Goal: Information Seeking & Learning: Check status

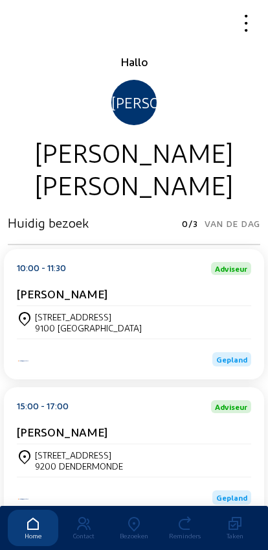
click at [128, 516] on icon at bounding box center [134, 524] width 51 height 16
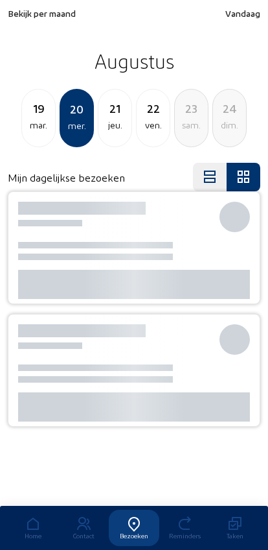
click at [139, 516] on icon at bounding box center [134, 524] width 51 height 16
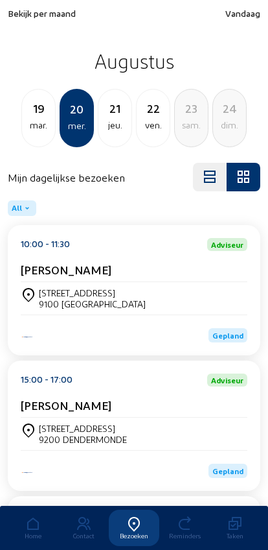
click at [29, 3] on div "Bekijk per maand Vandaag Augustus [DATE] mer. 21 jeu. 22 ven. 23 sam. 24 dim." at bounding box center [134, 77] width 268 height 155
click at [25, 17] on span "Bekijk per maand" at bounding box center [42, 13] width 68 height 11
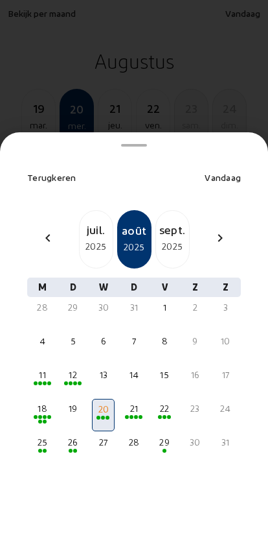
click at [47, 230] on mat-icon "chevron_left" at bounding box center [48, 238] width 16 height 16
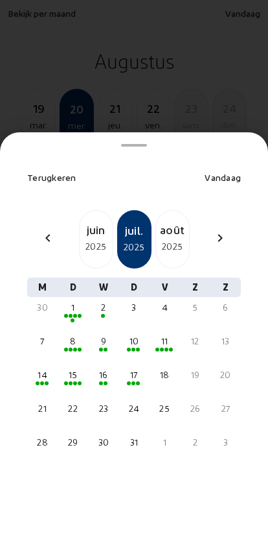
click at [44, 230] on mat-icon "chevron_left" at bounding box center [48, 238] width 16 height 16
click at [43, 230] on mat-icon "chevron_left" at bounding box center [48, 238] width 16 height 16
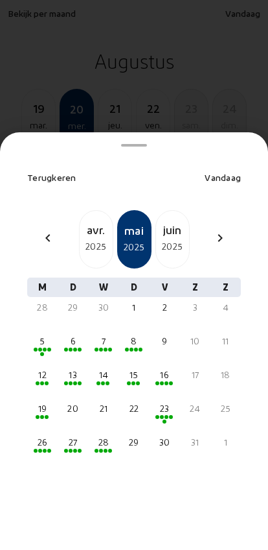
click at [88, 239] on div "2025" at bounding box center [96, 247] width 33 height 16
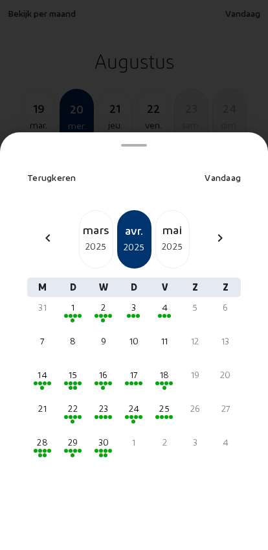
click at [42, 368] on div "14" at bounding box center [42, 374] width 20 height 13
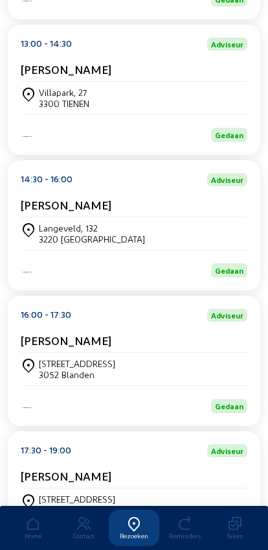
scroll to position [412, 0]
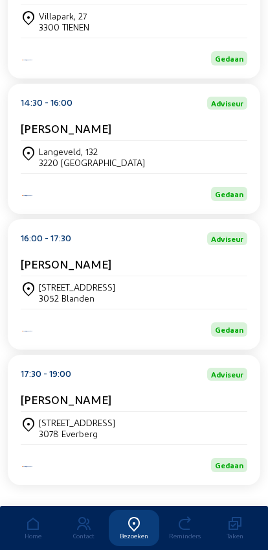
click at [209, 302] on div "Demunterstraat 1 3052 Blanden" at bounding box center [134, 292] width 227 height 22
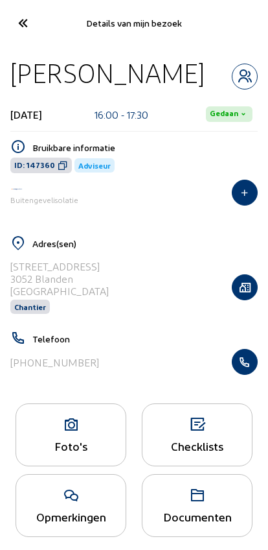
click at [246, 360] on icon "button" at bounding box center [245, 361] width 25 height 13
click at [19, 23] on icon at bounding box center [22, 23] width 21 height 23
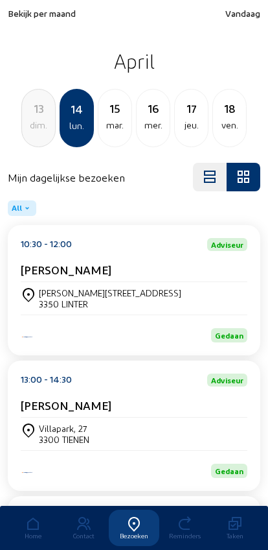
click at [23, 18] on span "Bekijk per maand" at bounding box center [42, 13] width 68 height 11
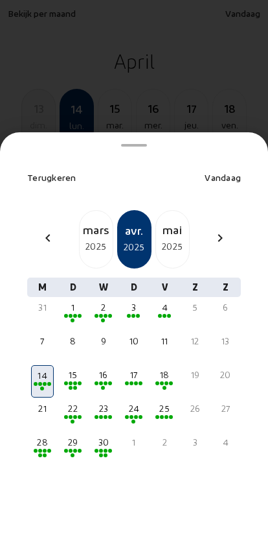
click at [90, 239] on div "2025" at bounding box center [96, 247] width 33 height 16
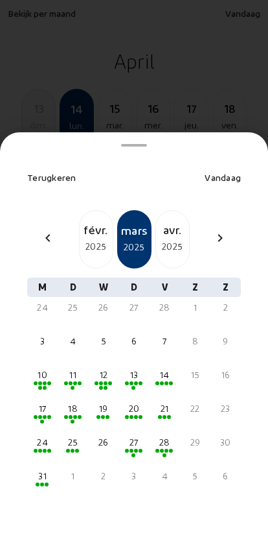
click at [38, 368] on div "10" at bounding box center [42, 374] width 20 height 13
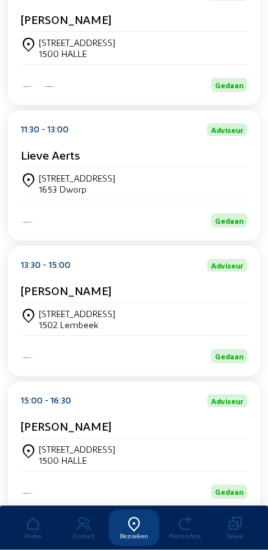
scroll to position [252, 0]
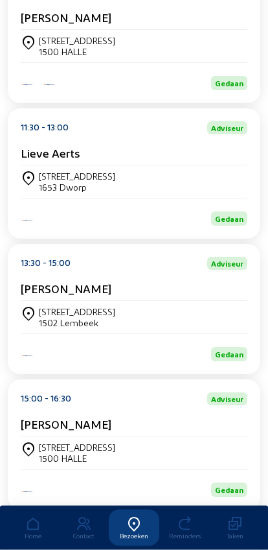
click at [210, 323] on div "Prinsenbos 98 1502 Lembeek" at bounding box center [134, 318] width 227 height 22
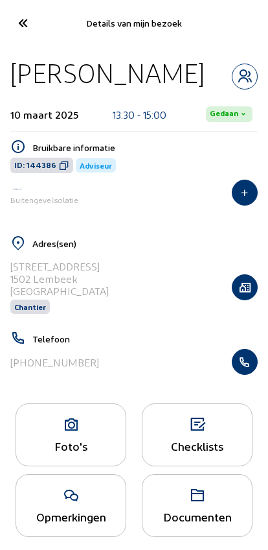
click at [247, 367] on icon "button" at bounding box center [245, 361] width 25 height 13
click at [25, 26] on icon at bounding box center [22, 23] width 21 height 23
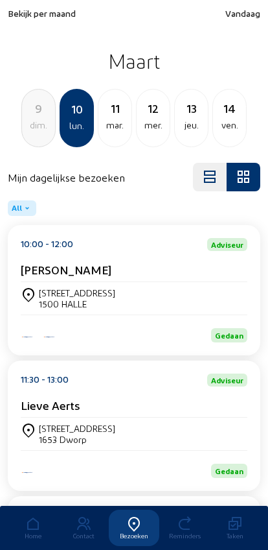
click at [26, 17] on span "Bekijk per maand" at bounding box center [42, 13] width 68 height 11
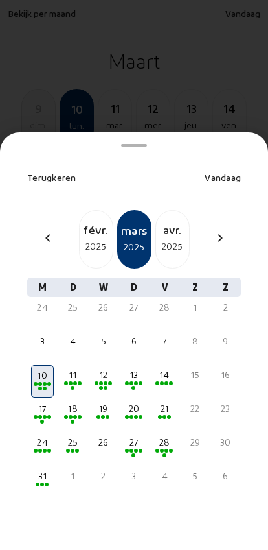
click at [89, 239] on div "2025" at bounding box center [96, 247] width 33 height 16
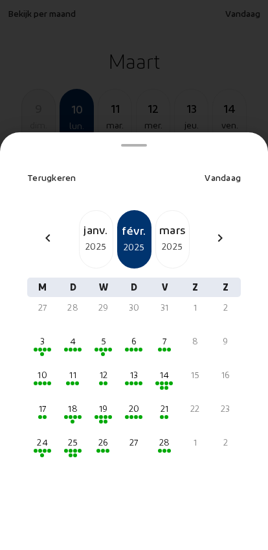
click at [139, 402] on div "20" at bounding box center [134, 408] width 20 height 13
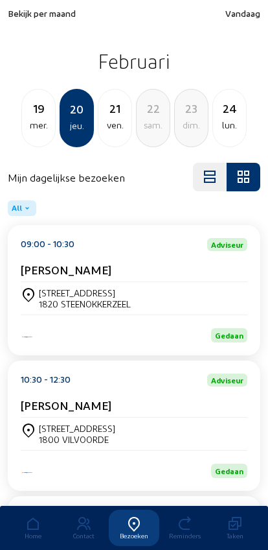
click at [49, 298] on div "[STREET_ADDRESS]" at bounding box center [85, 292] width 92 height 11
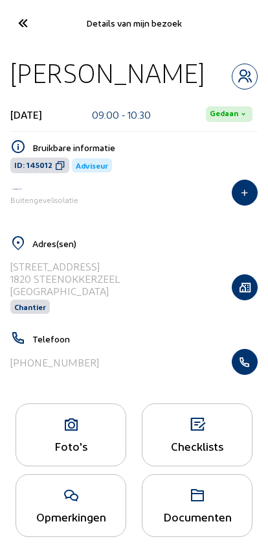
click at [256, 368] on icon "button" at bounding box center [245, 361] width 25 height 13
click at [21, 29] on icon at bounding box center [22, 23] width 21 height 23
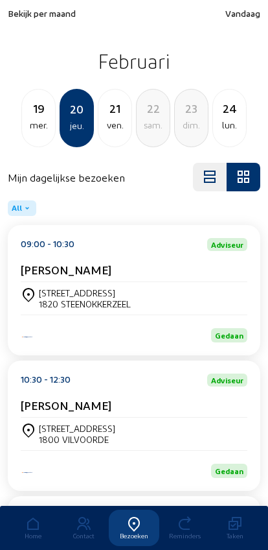
click at [112, 134] on div "21 ven." at bounding box center [115, 118] width 34 height 58
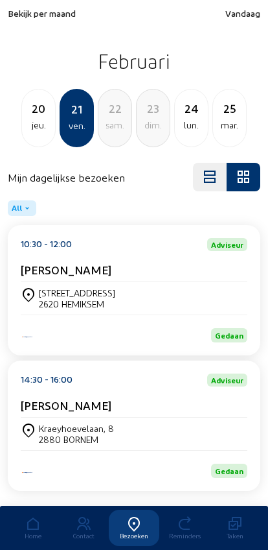
click at [38, 134] on div "20 jeu." at bounding box center [38, 118] width 34 height 58
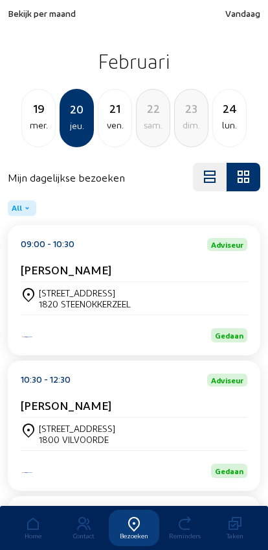
click at [226, 119] on div "lun." at bounding box center [229, 125] width 33 height 16
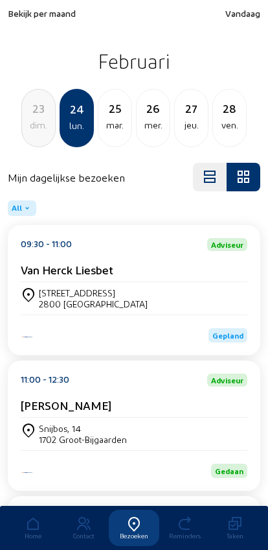
click at [117, 121] on div "mar." at bounding box center [115, 125] width 33 height 16
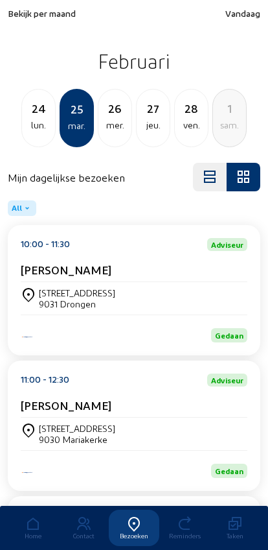
click at [110, 112] on div "26" at bounding box center [115, 108] width 33 height 18
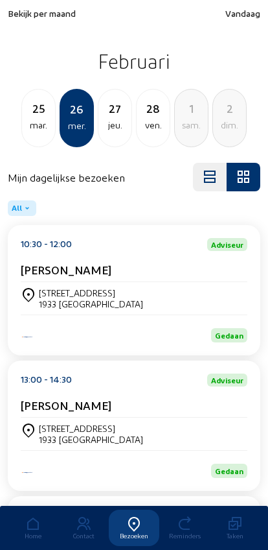
click at [113, 121] on div "jeu." at bounding box center [115, 125] width 33 height 16
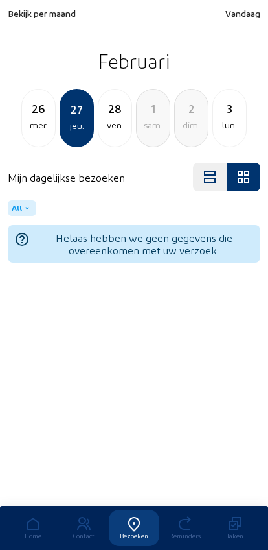
click at [108, 115] on div "28" at bounding box center [115, 108] width 33 height 18
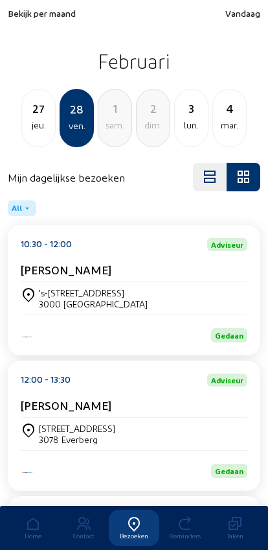
click at [179, 120] on div "lun." at bounding box center [191, 125] width 33 height 16
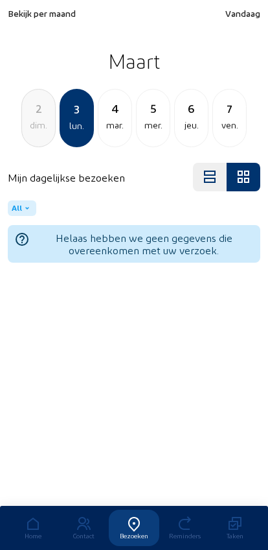
click at [119, 119] on div "mar." at bounding box center [115, 125] width 33 height 16
click at [114, 119] on div "mer." at bounding box center [115, 125] width 33 height 16
click at [222, 117] on div "9" at bounding box center [229, 108] width 33 height 18
click at [110, 111] on div "10" at bounding box center [115, 108] width 33 height 18
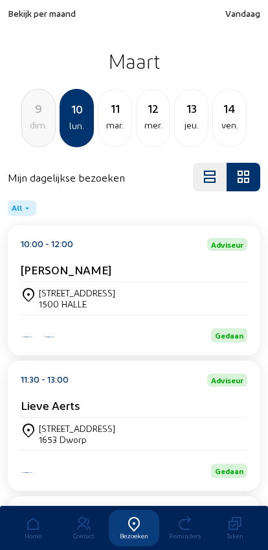
click at [113, 124] on div "mar." at bounding box center [115, 125] width 33 height 16
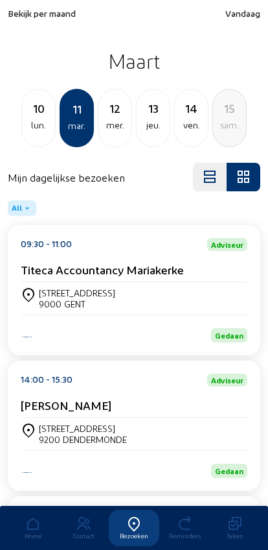
click at [151, 133] on div "jeu." at bounding box center [153, 125] width 33 height 16
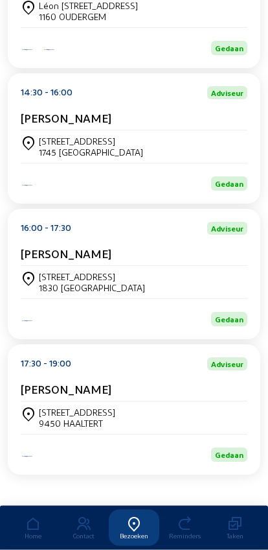
scroll to position [454, 0]
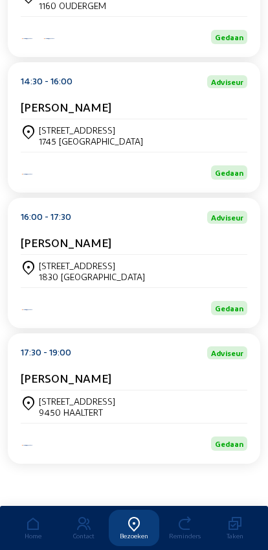
click at [36, 260] on icon at bounding box center [29, 268] width 16 height 16
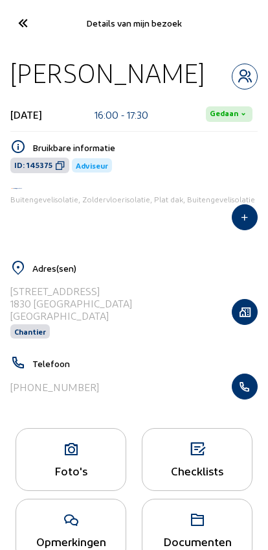
click at [251, 384] on icon "button" at bounding box center [245, 386] width 25 height 13
